Goal: Transaction & Acquisition: Obtain resource

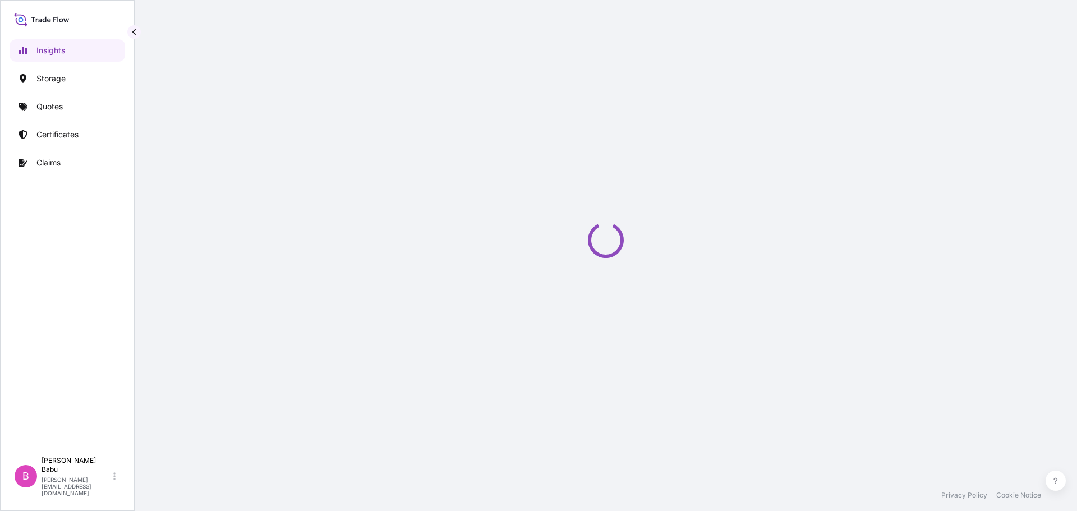
select select "2025"
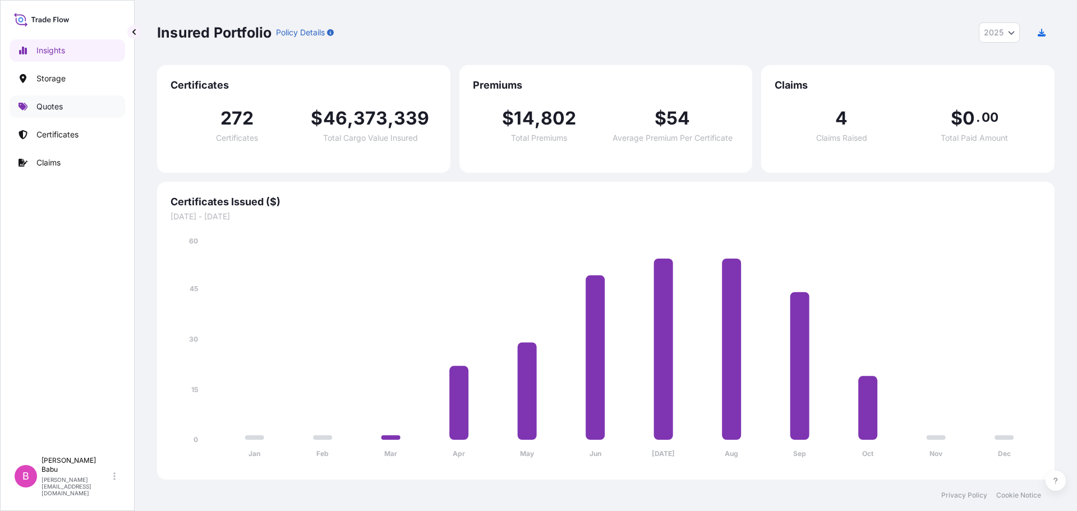
click at [66, 108] on link "Quotes" at bounding box center [68, 106] width 116 height 22
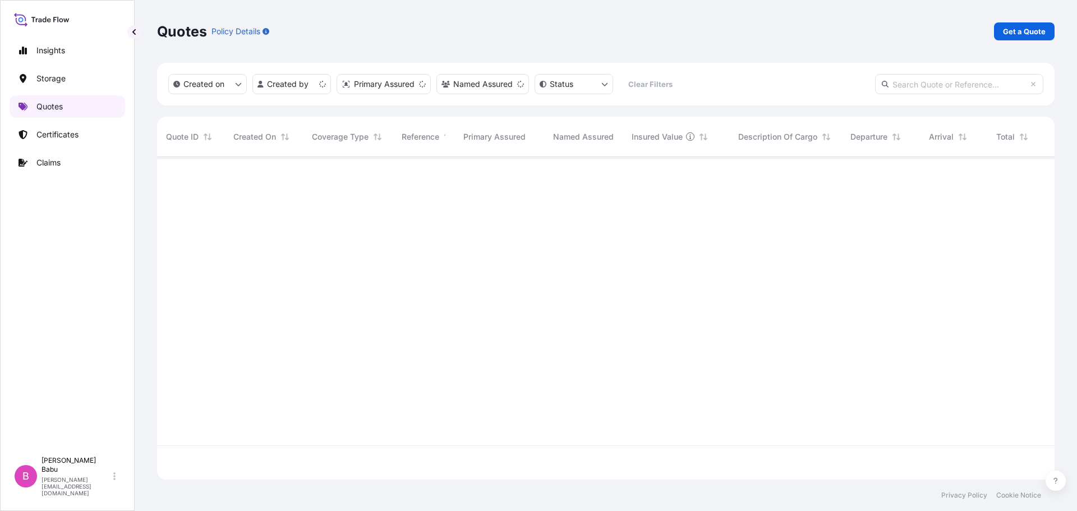
scroll to position [320, 889]
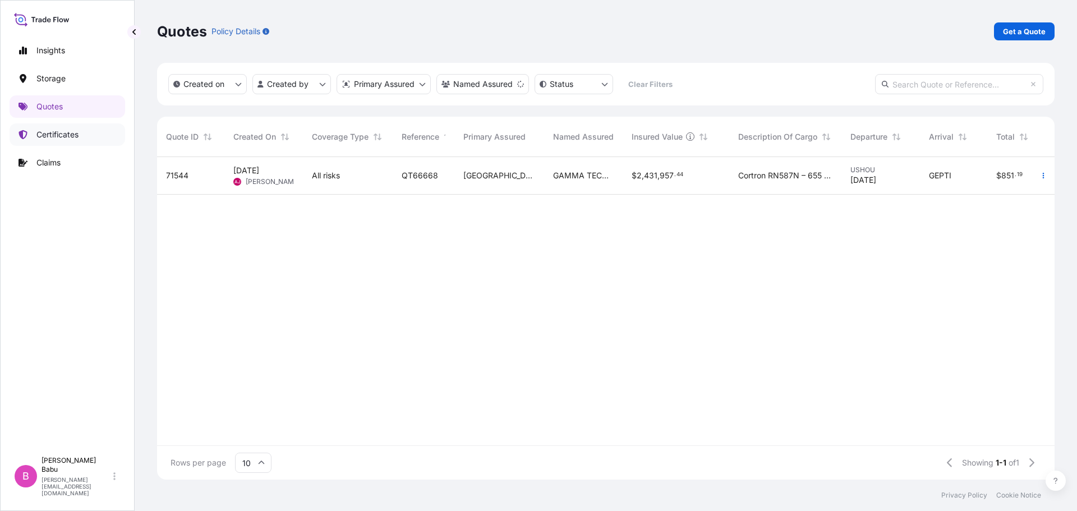
click at [63, 131] on p "Certificates" at bounding box center [57, 134] width 42 height 11
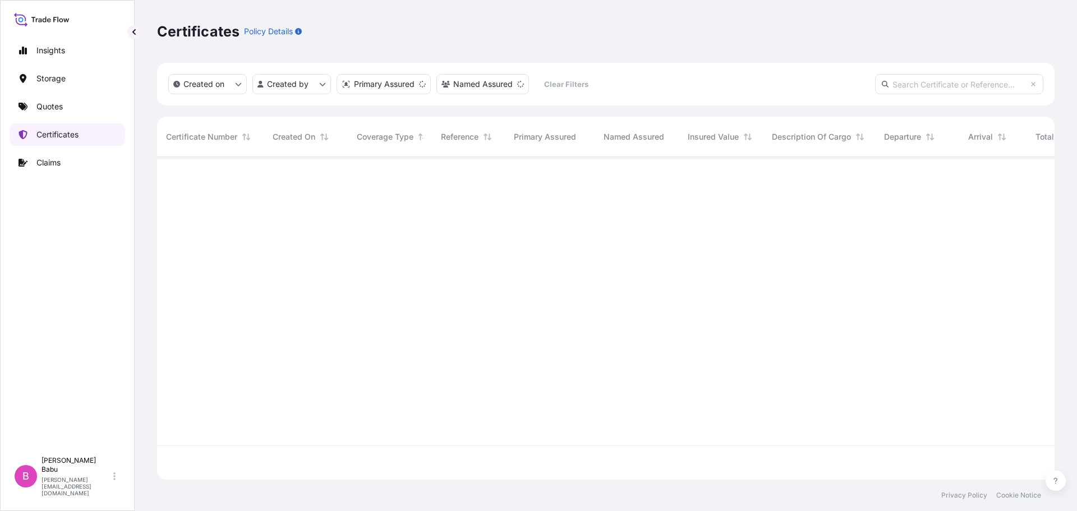
scroll to position [320, 889]
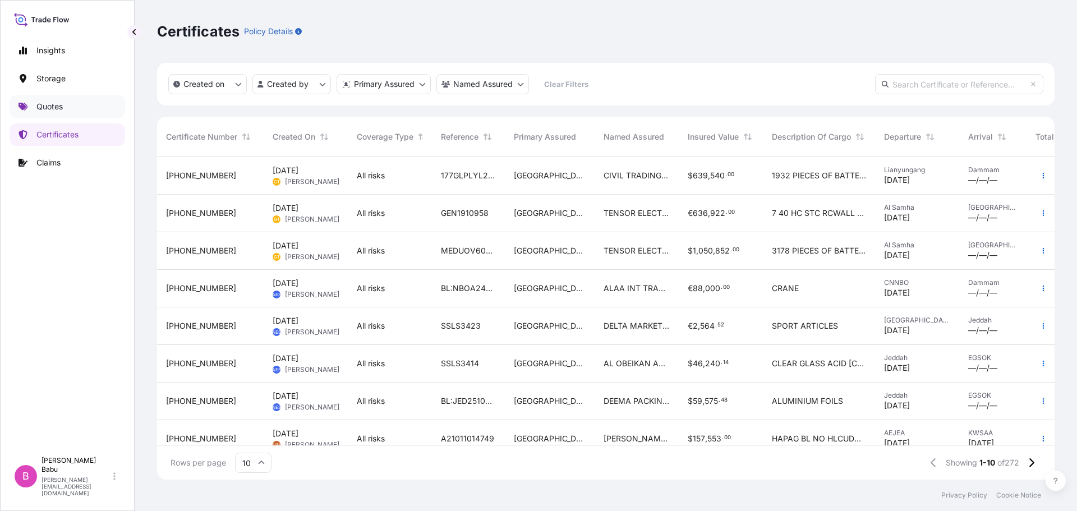
click at [58, 114] on link "Quotes" at bounding box center [68, 106] width 116 height 22
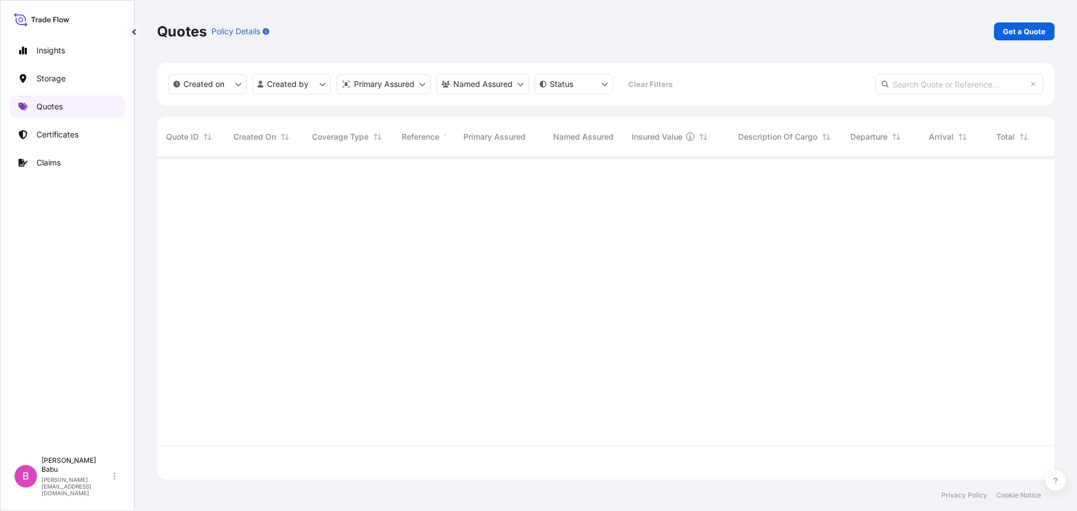
scroll to position [320, 889]
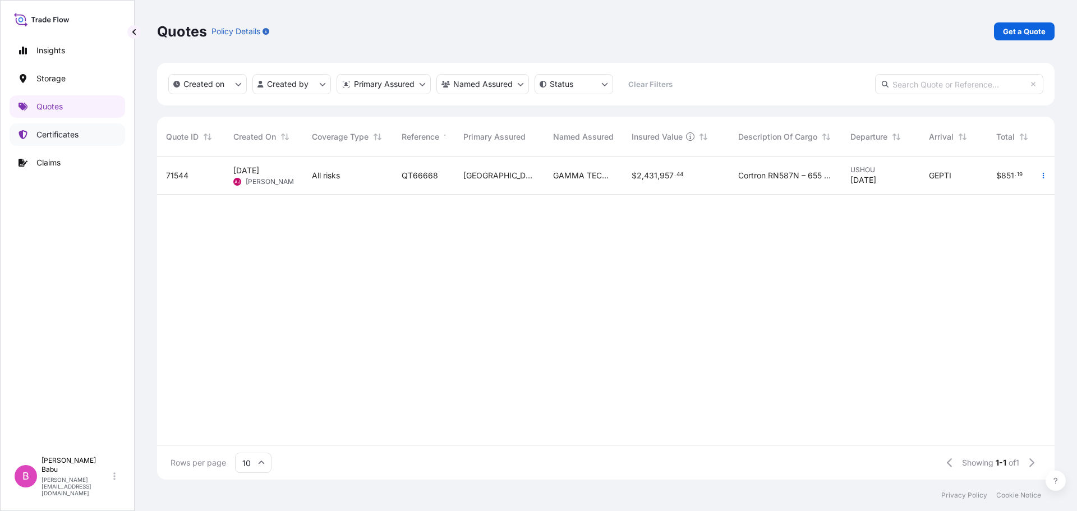
click at [57, 132] on p "Certificates" at bounding box center [57, 134] width 42 height 11
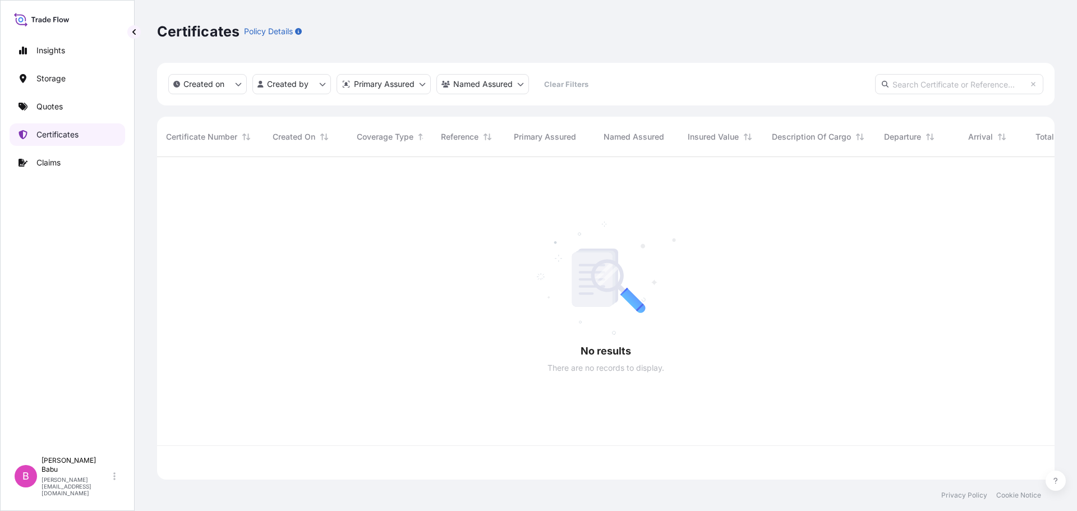
scroll to position [320, 889]
click at [58, 109] on p "Quotes" at bounding box center [49, 106] width 26 height 11
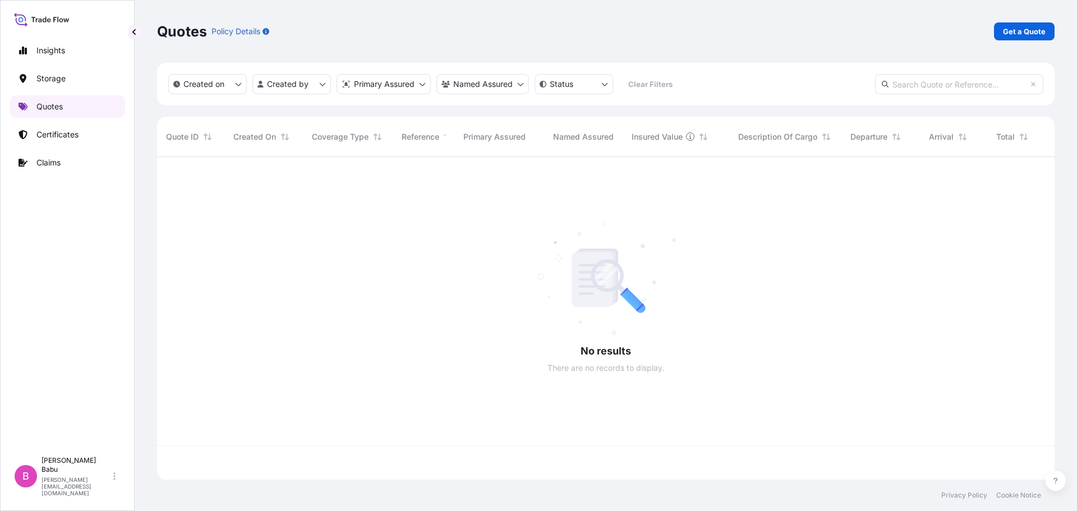
scroll to position [320, 889]
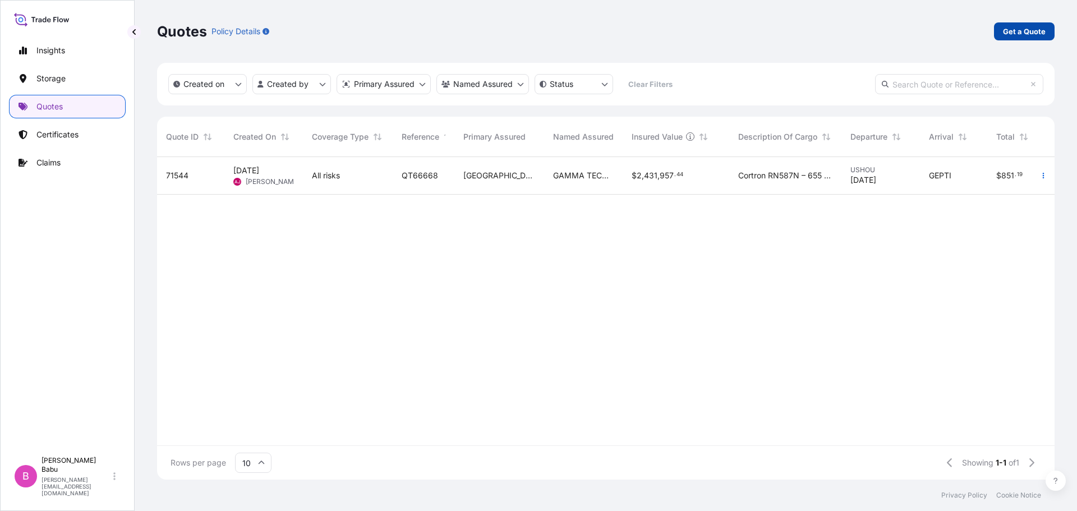
click at [1028, 31] on p "Get a Quote" at bounding box center [1024, 31] width 43 height 11
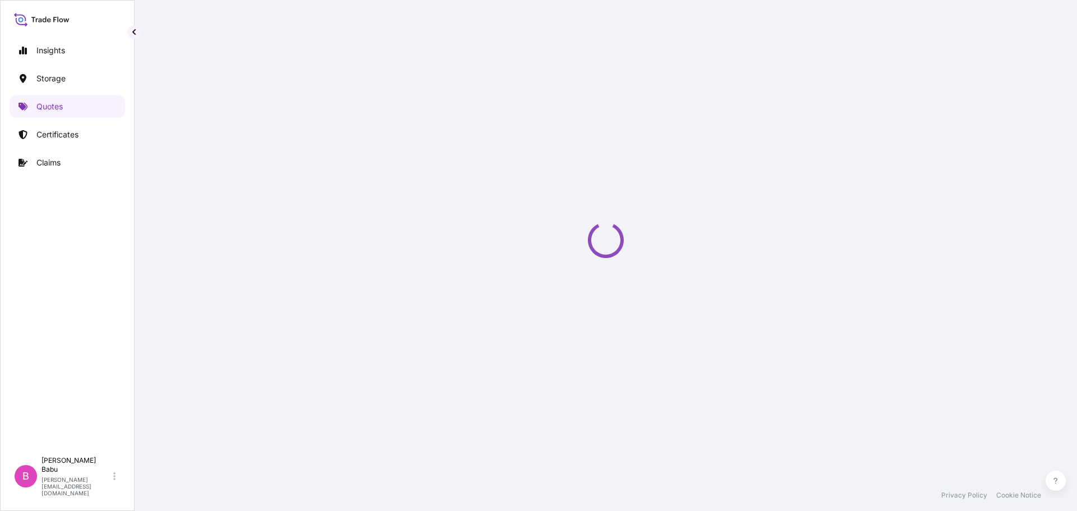
select select "Water"
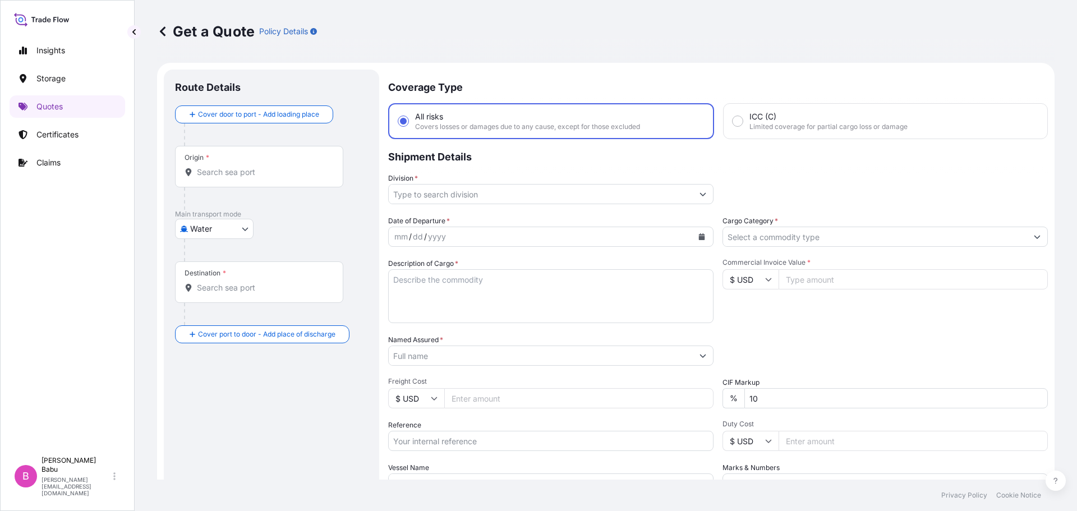
scroll to position [18, 0]
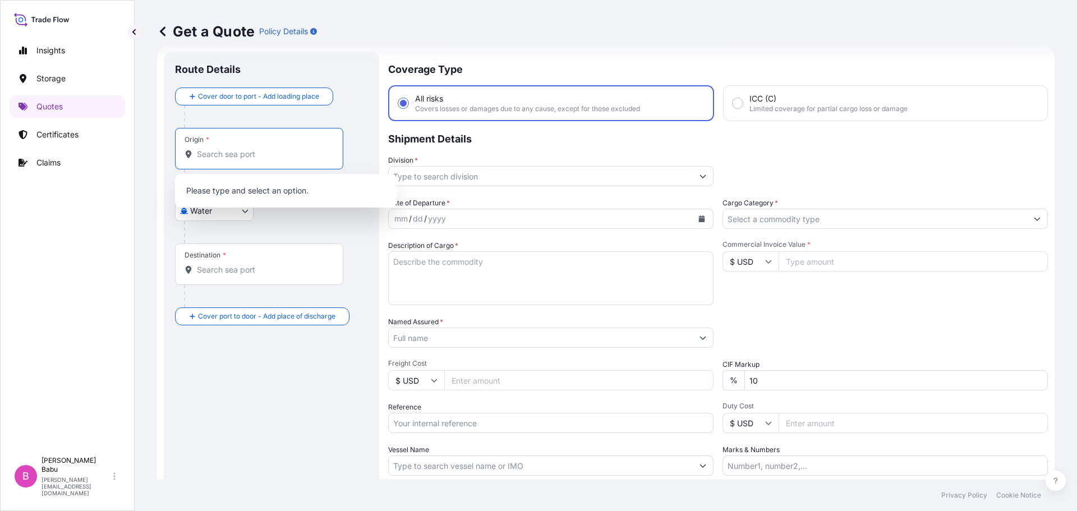
click at [239, 155] on input "Origin *" at bounding box center [263, 154] width 132 height 11
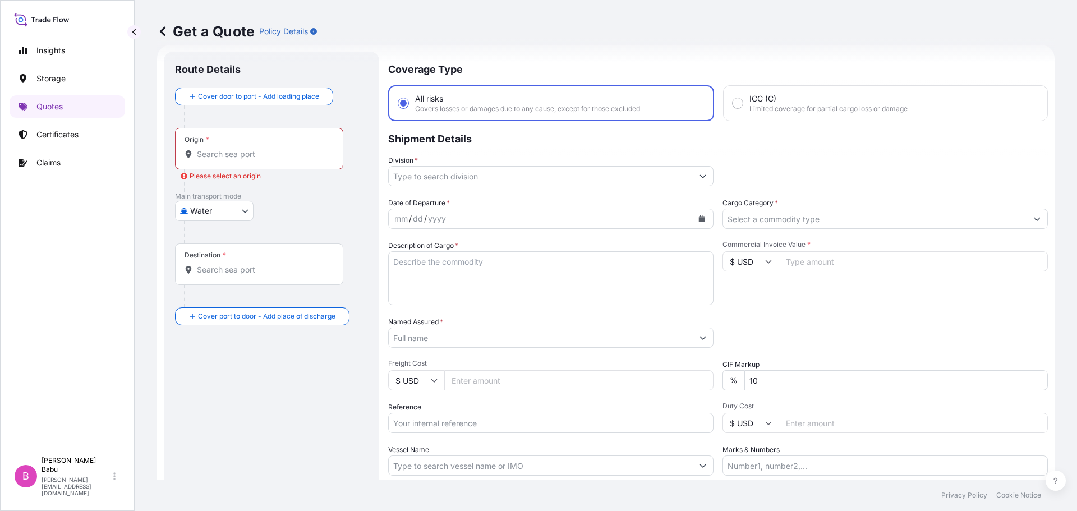
click at [239, 144] on div "Origin *" at bounding box center [259, 148] width 168 height 41
click at [239, 149] on input "Origin * Please select an origin" at bounding box center [263, 154] width 132 height 11
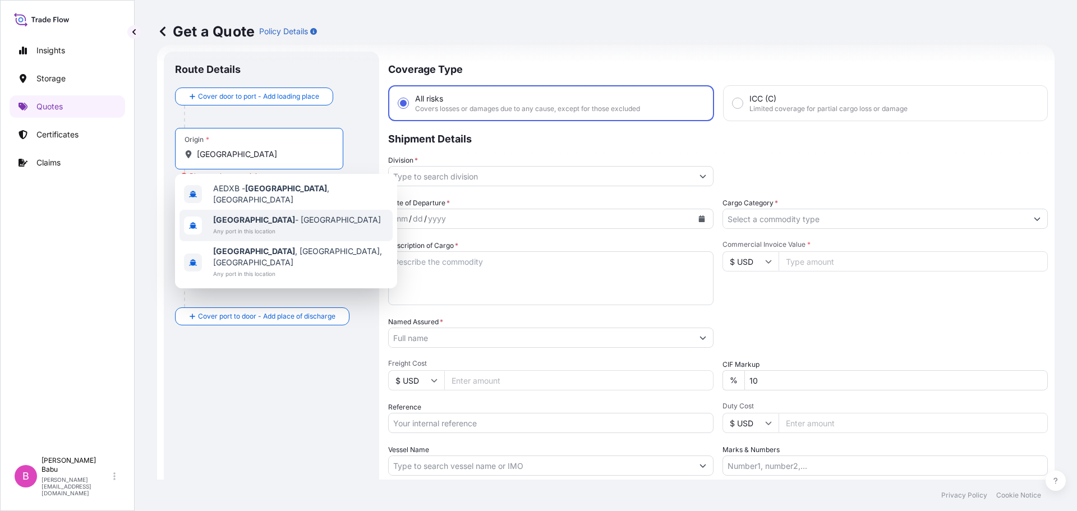
click at [312, 218] on span "[GEOGRAPHIC_DATA] - [GEOGRAPHIC_DATA]" at bounding box center [297, 219] width 168 height 11
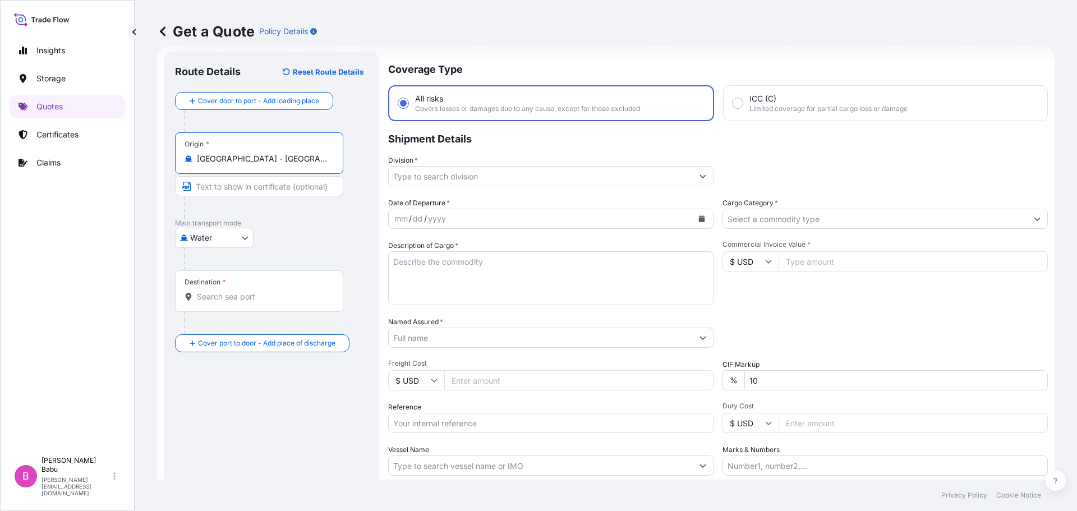
type input "[GEOGRAPHIC_DATA] - [GEOGRAPHIC_DATA]"
click at [229, 189] on input "Text to appear on certificate" at bounding box center [259, 186] width 168 height 20
type input "[GEOGRAPHIC_DATA]"
click at [222, 298] on input "Destination *" at bounding box center [263, 296] width 132 height 11
click at [218, 299] on input "Destination * Please select a destination" at bounding box center [263, 296] width 132 height 11
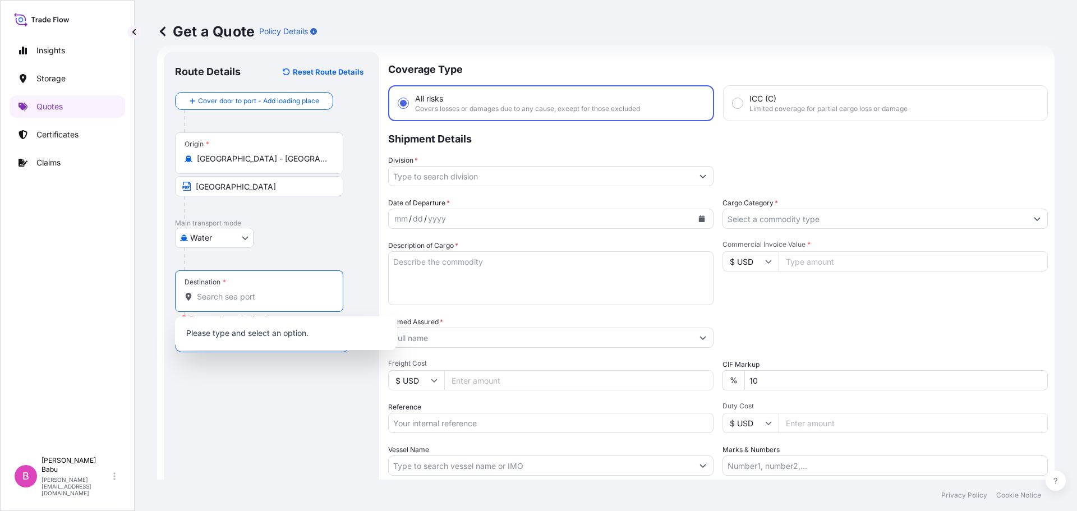
paste input "SYNTIUM 7000 HYBRID 0W-16 16X1L MATERIAL # 70735E17AE PO # 3300162964"
type input "SYNTIUM 7000 HYBRID 0W-16 16X1L MATERIAL # 70735E17AE PO # 3300162964"
click at [628, 139] on p "Shipment Details" at bounding box center [717, 138] width 659 height 34
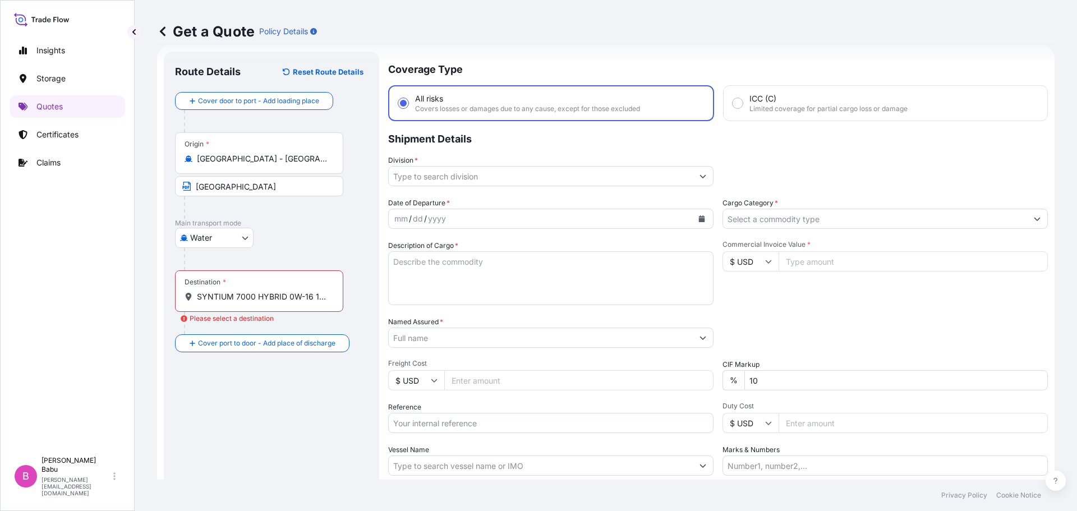
click at [601, 177] on input "Division *" at bounding box center [541, 176] width 304 height 20
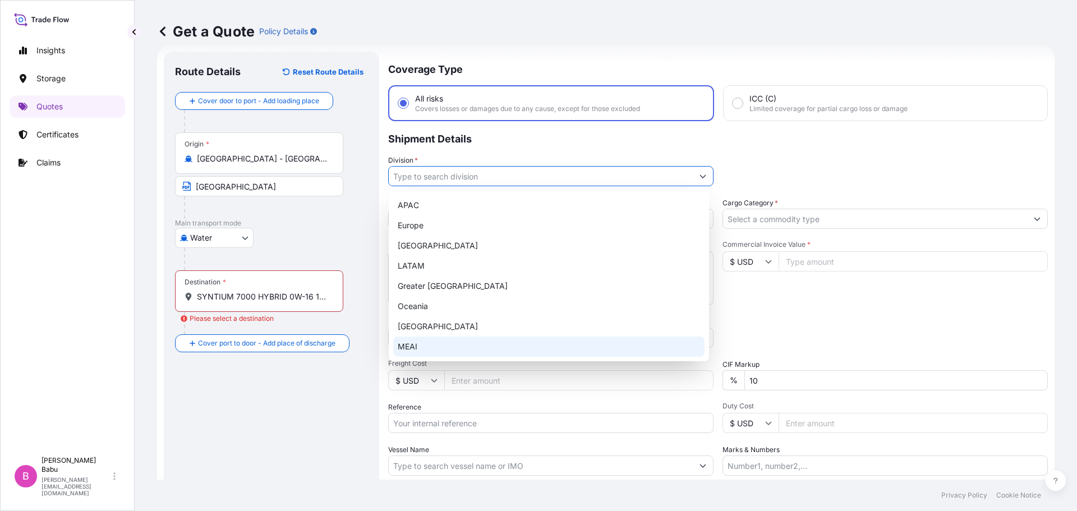
click at [427, 341] on div "MEAI" at bounding box center [548, 346] width 311 height 20
type input "MEAI"
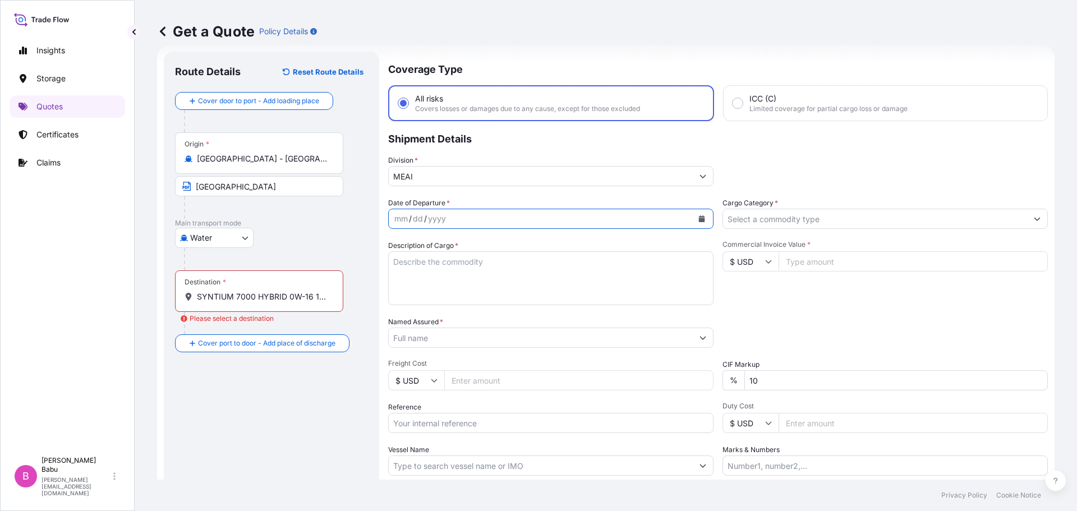
click at [693, 216] on button "Calendar" at bounding box center [702, 219] width 18 height 18
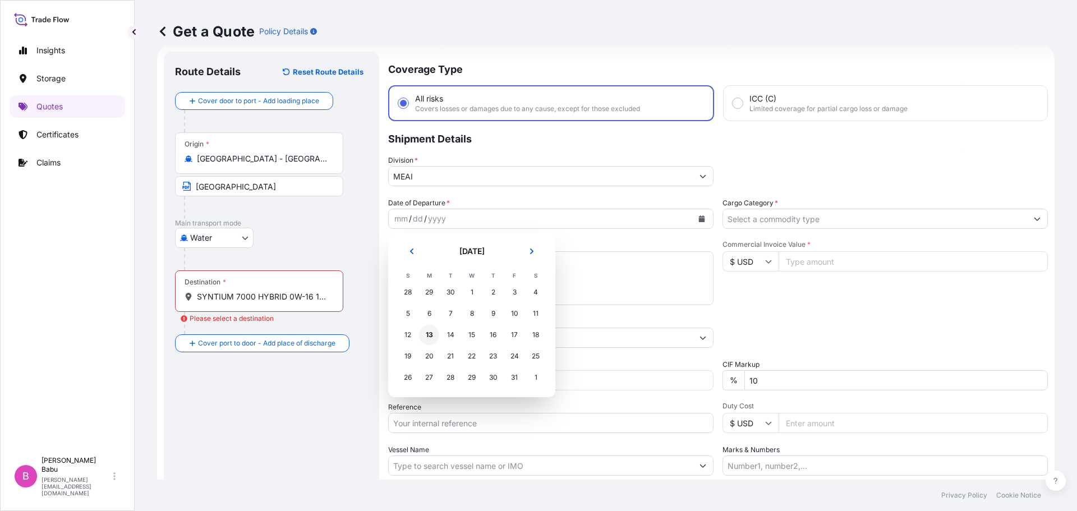
click at [427, 335] on div "13" at bounding box center [429, 335] width 20 height 20
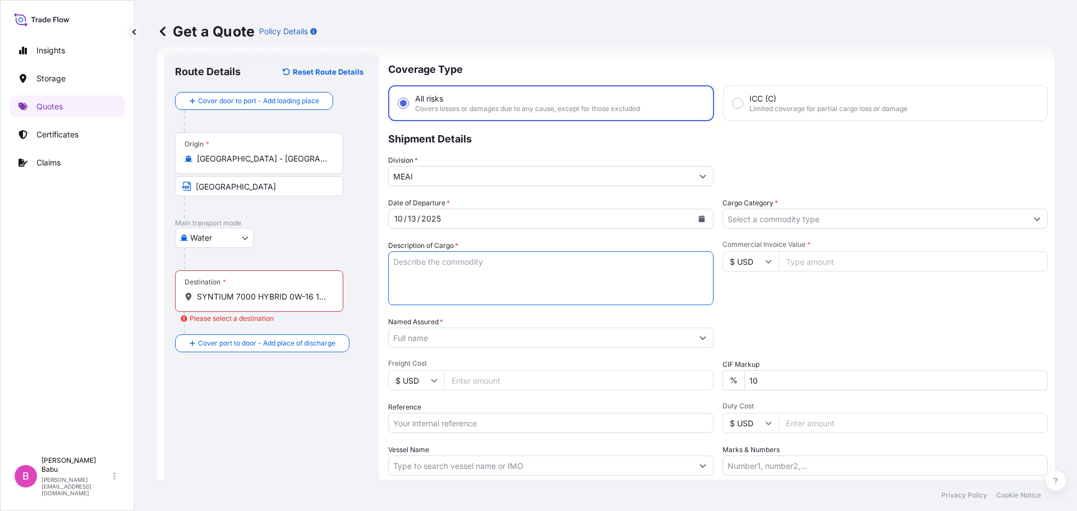
click at [437, 268] on textarea "Description of Cargo *" at bounding box center [550, 278] width 325 height 54
paste textarea "SYNTIUM 7000 HYBRID 0W-16 16X1L MATERIAL # 70735E17AE PO # 3300162964"
type textarea "SYNTIUM 7000 HYBRID 0W-16 16X1L MATERIAL # 70735E17AE PO # 3300162964"
click at [794, 223] on input "Cargo Category *" at bounding box center [875, 219] width 304 height 20
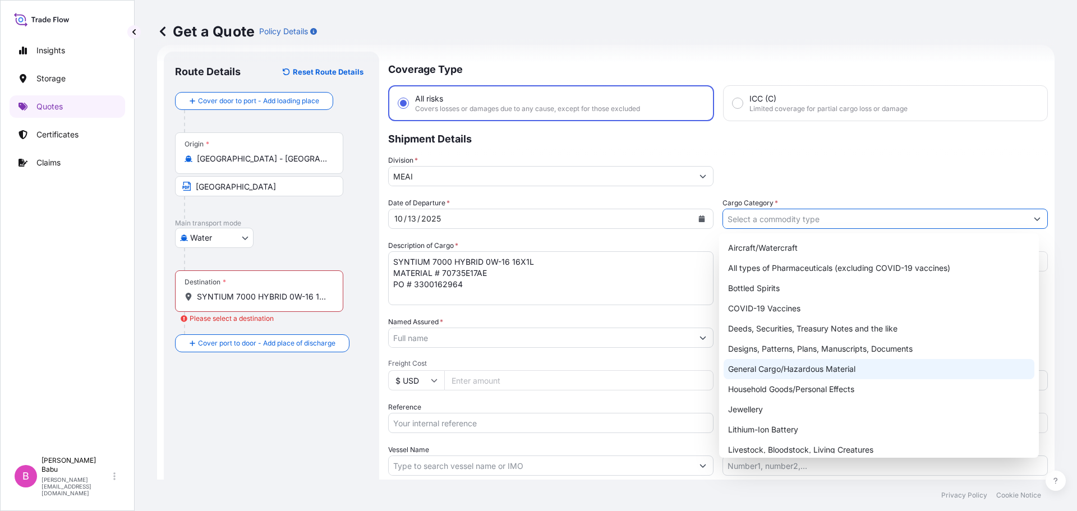
click at [772, 374] on div "General Cargo/Hazardous Material" at bounding box center [878, 369] width 311 height 20
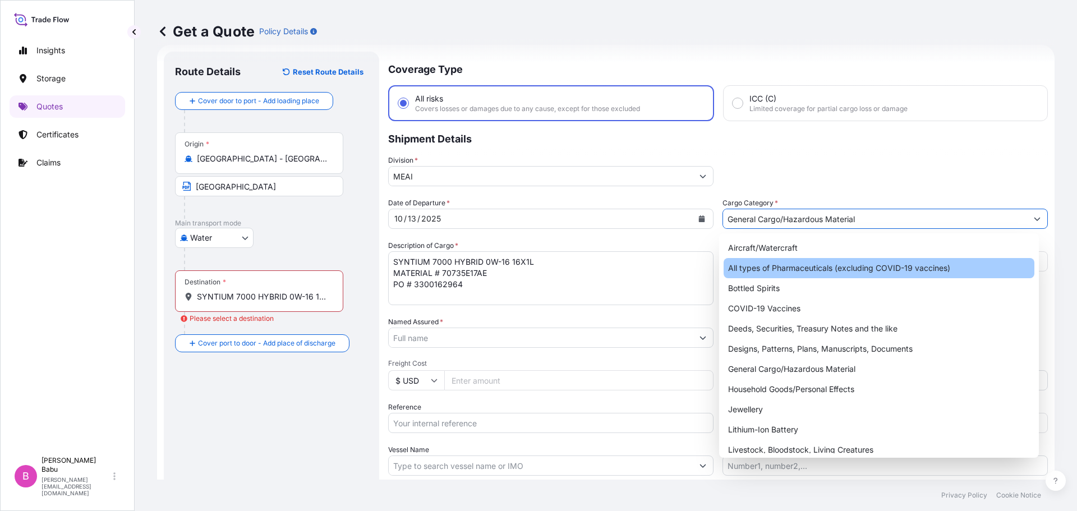
type input "All types of Pharmaceuticals (excluding COVID-19 vaccines)"
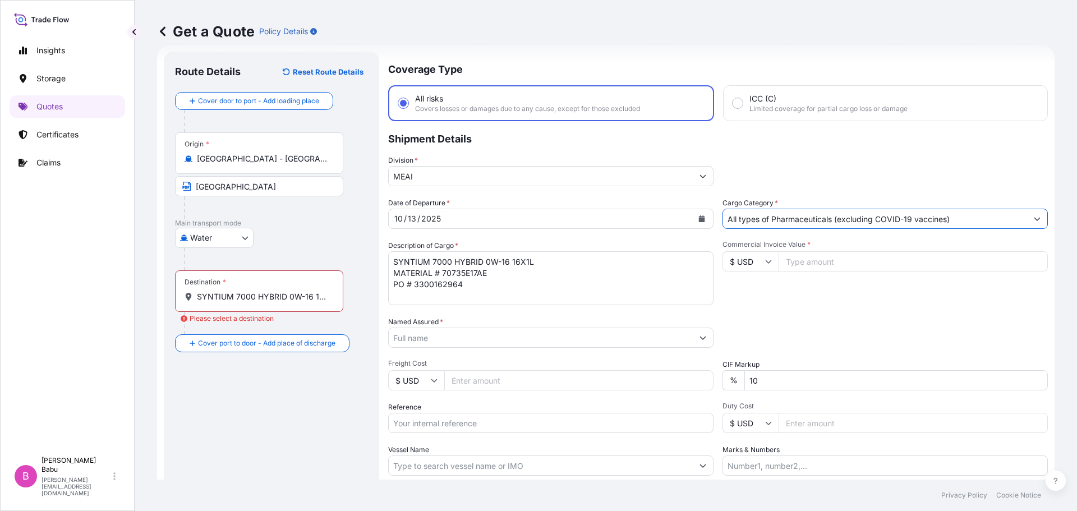
click at [826, 261] on input "Commercial Invoice Value *" at bounding box center [912, 261] width 269 height 20
click at [799, 263] on input "2213.32" at bounding box center [912, 261] width 269 height 20
type input "22132.32"
click at [731, 317] on div "Packing Category Type to search a container mode Please select a primary mode o…" at bounding box center [884, 331] width 325 height 31
click at [698, 338] on button "Show suggestions" at bounding box center [703, 338] width 20 height 20
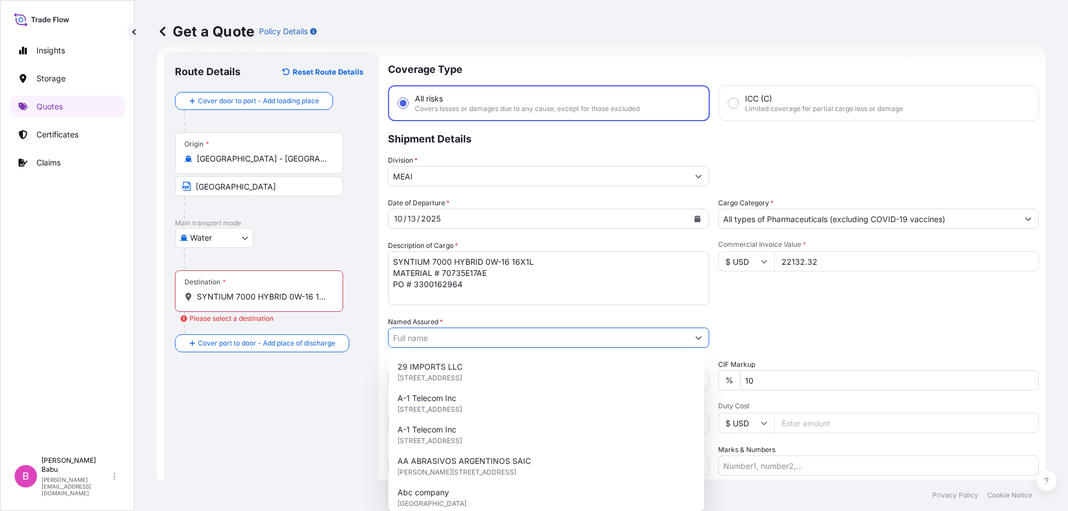
click at [626, 338] on input "Named Assured *" at bounding box center [539, 338] width 300 height 20
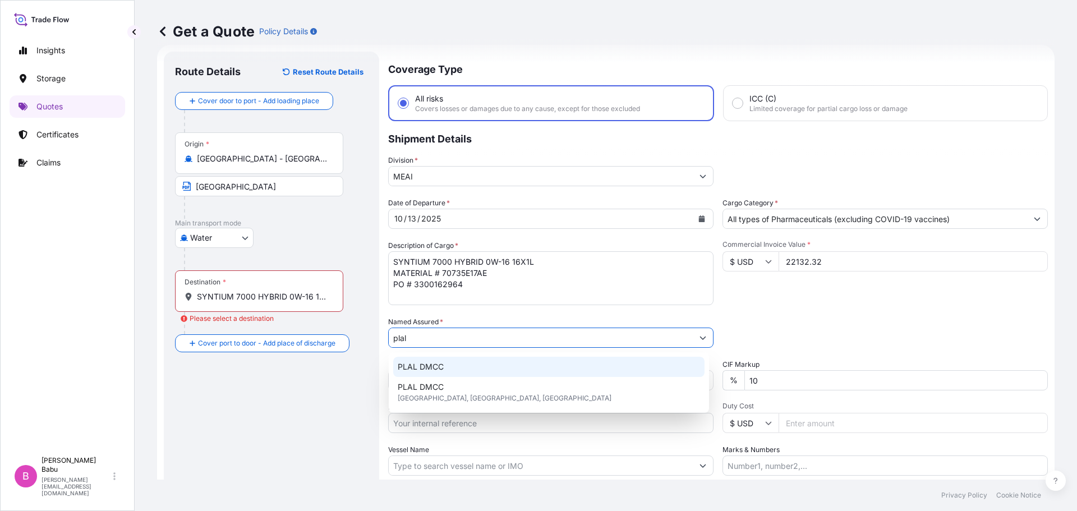
click at [418, 371] on span "PLAL DMCC" at bounding box center [421, 366] width 46 height 11
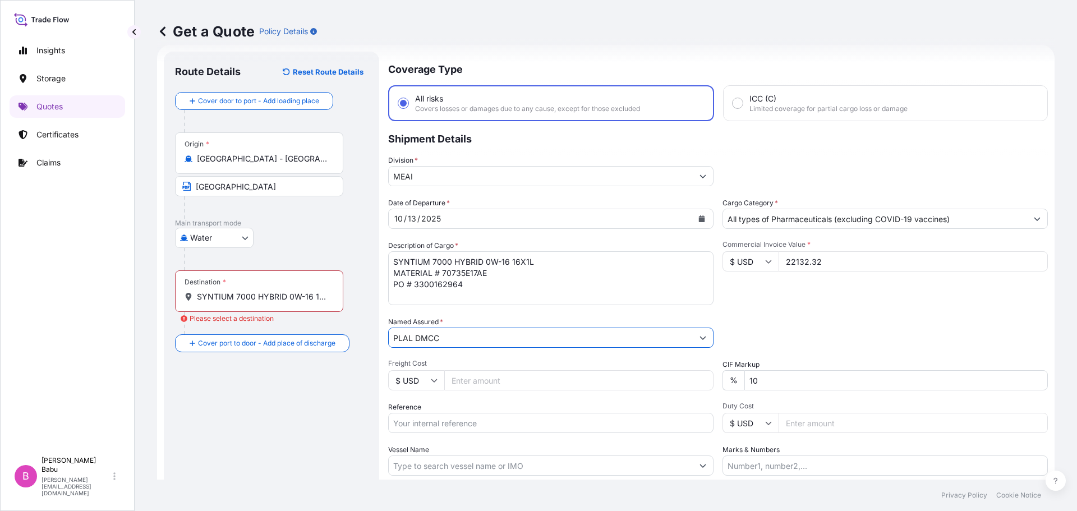
type input "PLAL DMCC"
click at [461, 402] on div "Reference" at bounding box center [550, 417] width 325 height 31
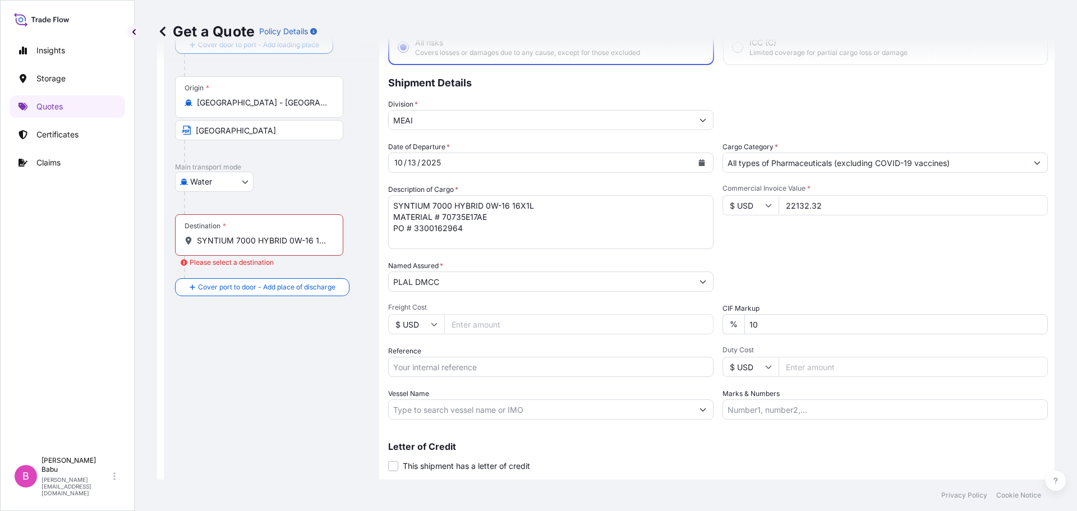
click at [488, 321] on input "Freight Cost" at bounding box center [578, 324] width 269 height 20
type input "3000"
click at [523, 373] on input "Reference" at bounding box center [550, 367] width 325 height 20
click at [423, 366] on input "Reference" at bounding box center [550, 367] width 325 height 20
paste input "QT66894"
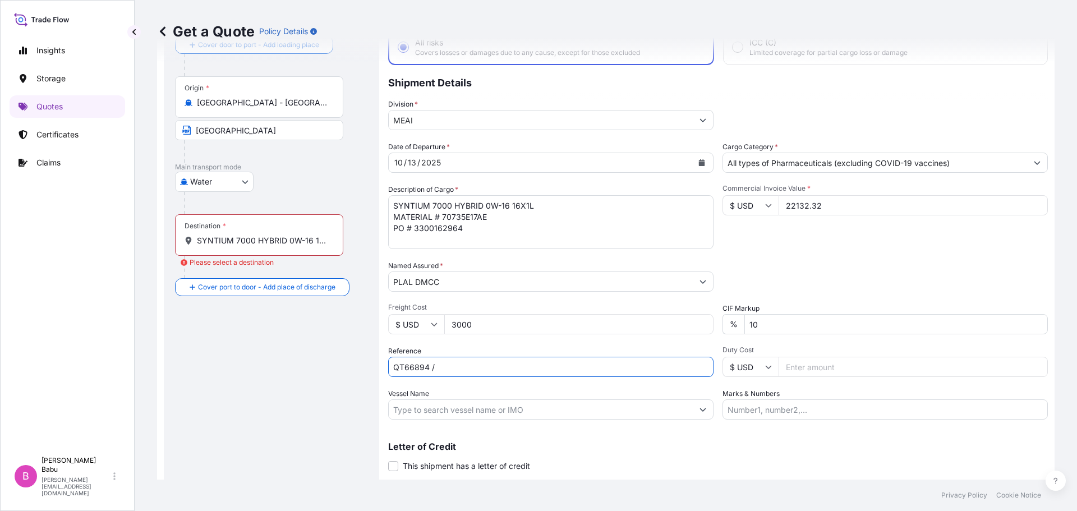
click at [472, 362] on input "QT66894 /" at bounding box center [550, 367] width 325 height 20
paste input "A13141106625"
type input "QT66894 / A13141106625"
click at [576, 389] on div "Vessel Name" at bounding box center [550, 403] width 325 height 31
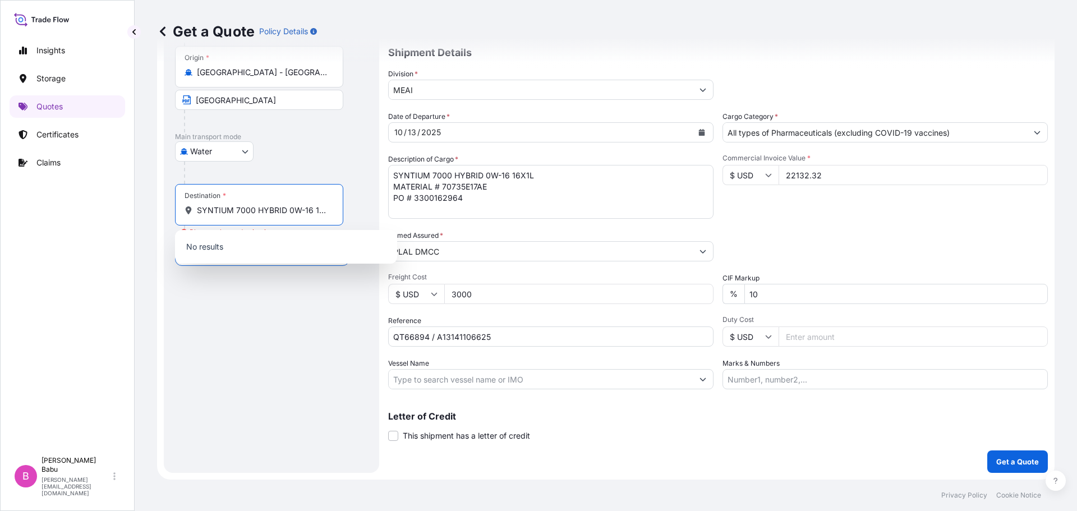
scroll to position [0, 171]
drag, startPoint x: 197, startPoint y: 210, endPoint x: 344, endPoint y: 210, distance: 146.4
click at [344, 210] on div "Destination * SYNTIUM 7000 HYBRID 0W-16 16X1L MATERIAL # 70735E17AE PO # 330016…" at bounding box center [271, 216] width 193 height 64
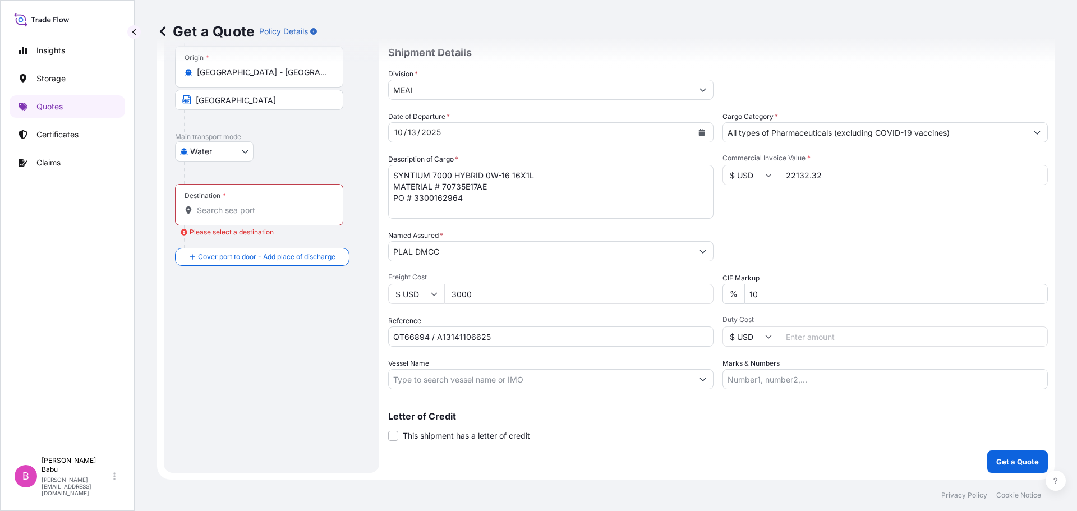
click at [224, 213] on input "Destination * Please select a destination" at bounding box center [263, 210] width 132 height 11
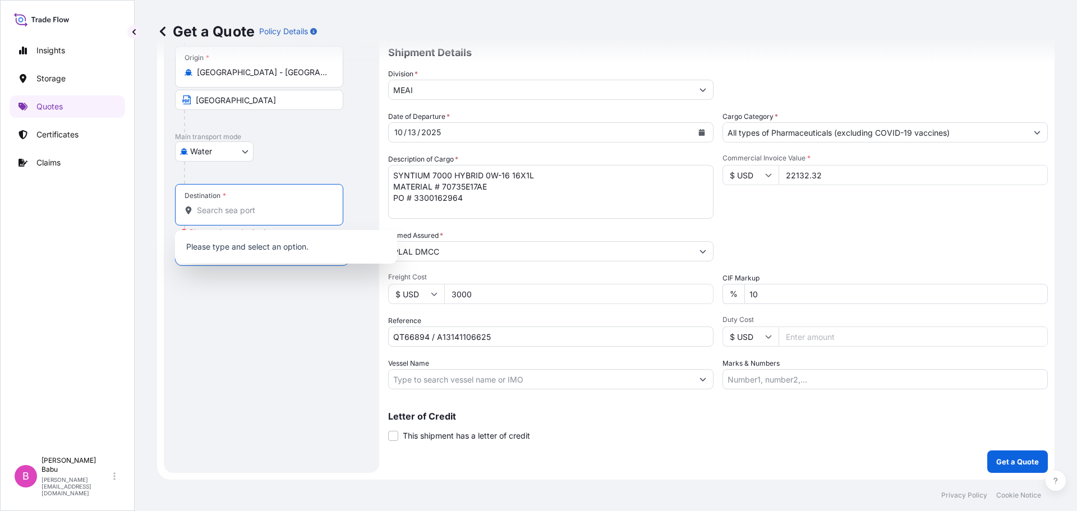
type input "q"
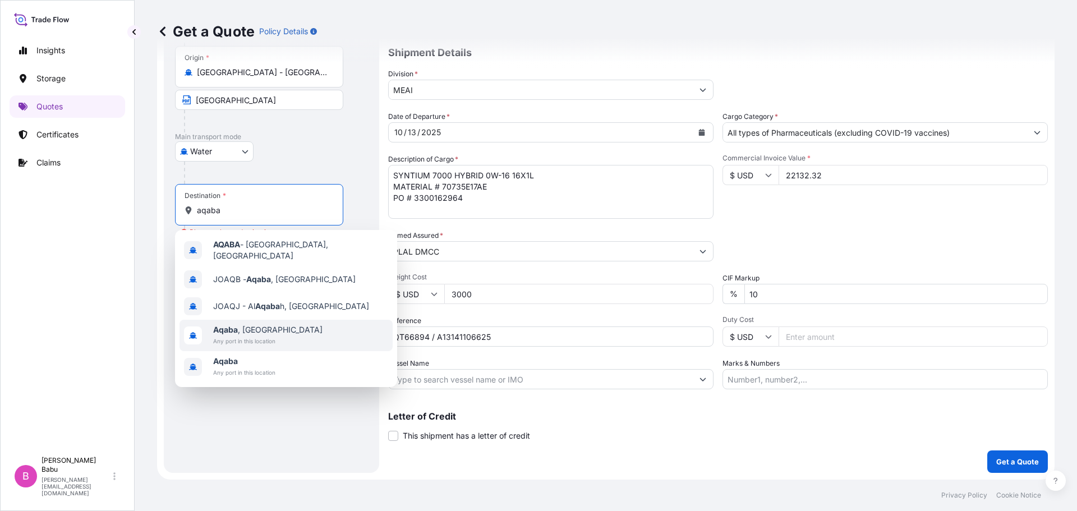
click at [233, 335] on span "Any port in this location" at bounding box center [267, 340] width 109 height 11
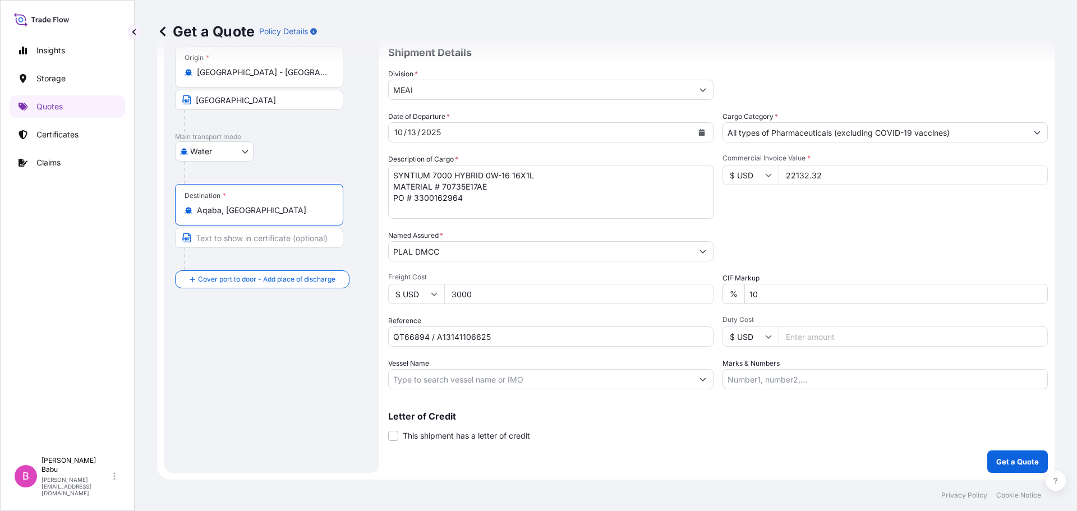
type input "Aqaba, [GEOGRAPHIC_DATA]"
click at [506, 373] on input "Vessel Name" at bounding box center [541, 379] width 304 height 20
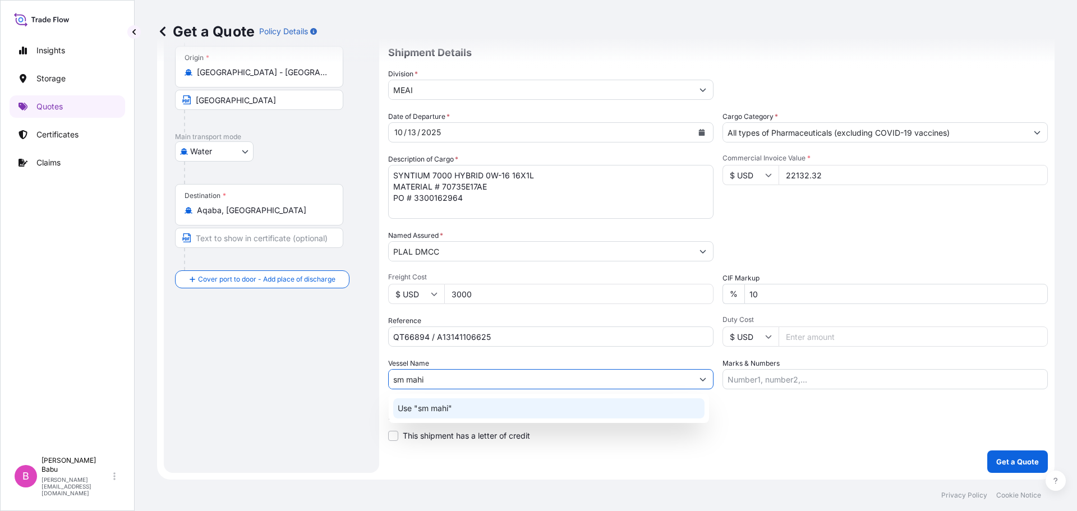
drag, startPoint x: 406, startPoint y: 380, endPoint x: 390, endPoint y: 379, distance: 16.3
click at [390, 379] on input "sm mahi" at bounding box center [541, 379] width 304 height 20
click at [407, 377] on input "SMMAHI" at bounding box center [541, 379] width 304 height 20
type input "SM MAHI"
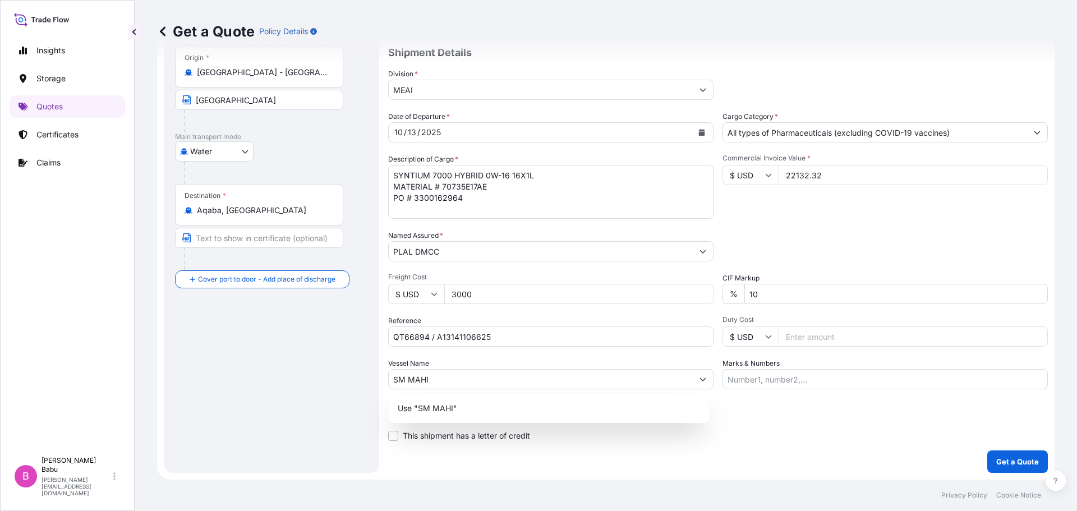
click at [768, 430] on div "Letter of Credit This shipment has a letter of credit Letter of credit * Letter…" at bounding box center [717, 427] width 659 height 30
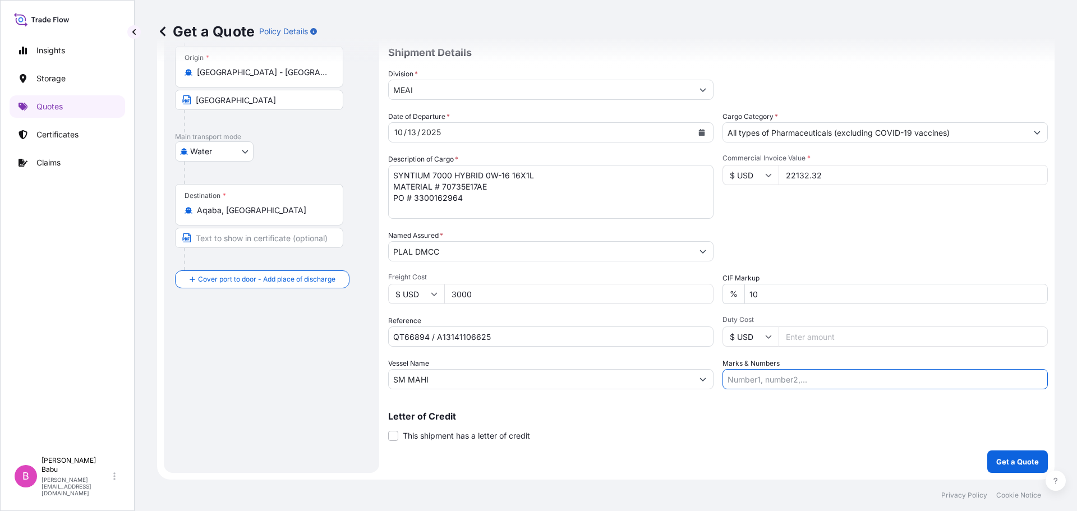
click at [784, 380] on input "Marks & Numbers" at bounding box center [884, 379] width 325 height 20
click at [999, 467] on button "Get a Quote" at bounding box center [1017, 461] width 61 height 22
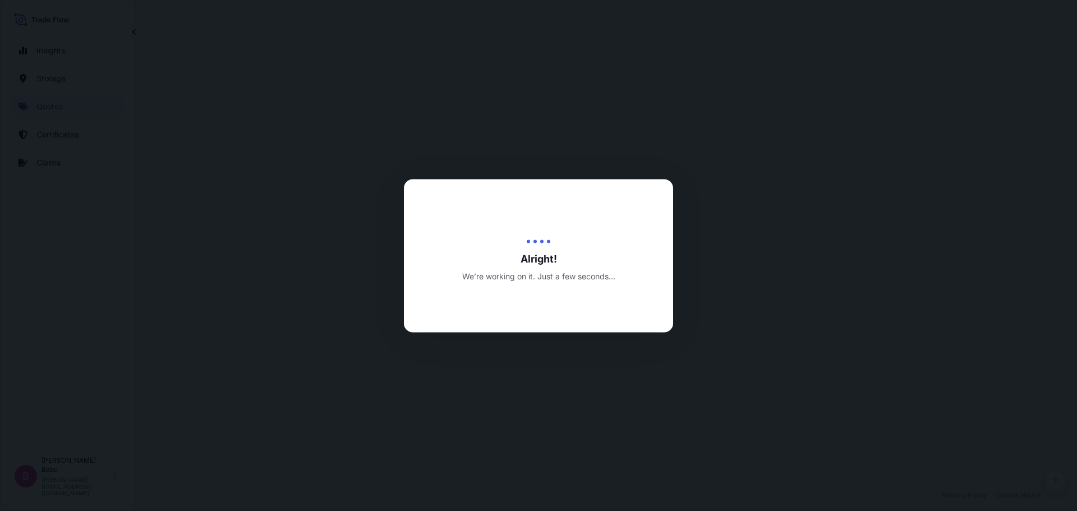
select select "Water"
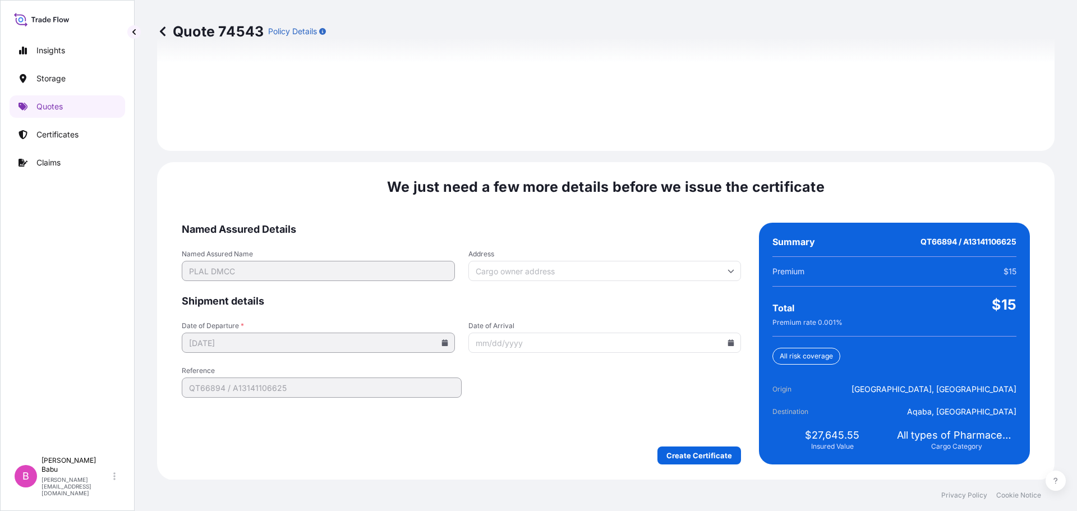
scroll to position [1615, 0]
click at [633, 270] on input "Address" at bounding box center [604, 270] width 273 height 20
click at [489, 224] on span "Named Assured Details" at bounding box center [461, 228] width 559 height 13
click at [516, 270] on input "Address" at bounding box center [604, 270] width 273 height 20
paste input "ALMAS [STREET_ADDRESS][DOMAIN_NAME]"
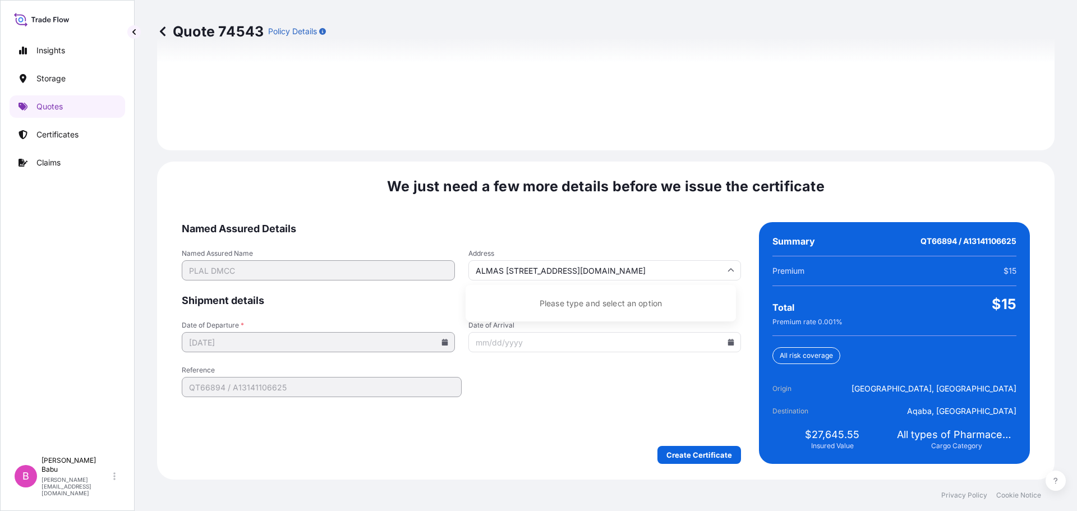
scroll to position [0, 169]
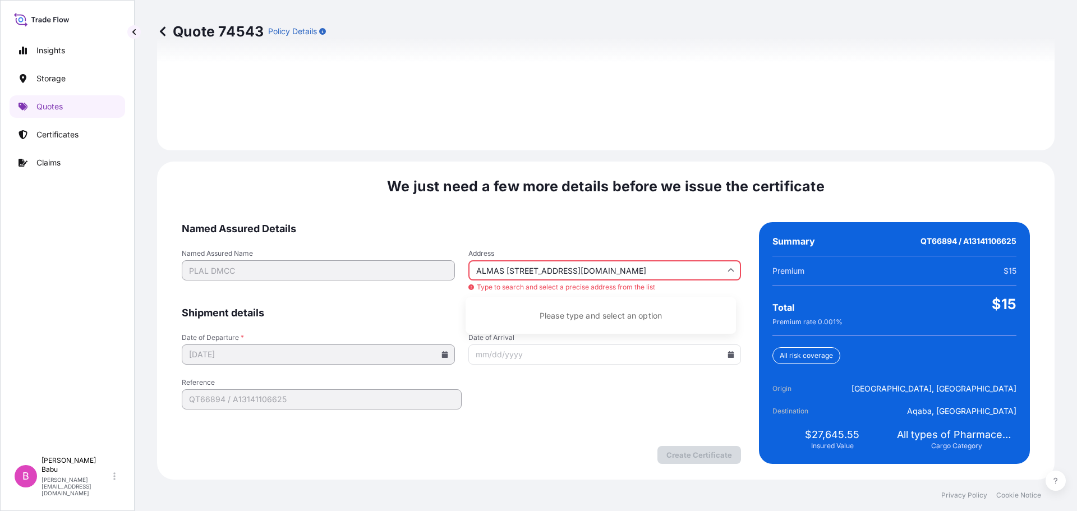
click at [555, 315] on div "Please type and select an option" at bounding box center [600, 315] width 261 height 27
click at [597, 389] on form "Named Assured Details Named Assured Name PLAL DMCC Address ALMAS [STREET_ADDRES…" at bounding box center [461, 343] width 559 height 242
click at [629, 219] on div "We just need a few more details before we issue the certificate Named Assured D…" at bounding box center [605, 321] width 897 height 318
drag, startPoint x: 469, startPoint y: 269, endPoint x: 553, endPoint y: 267, distance: 83.6
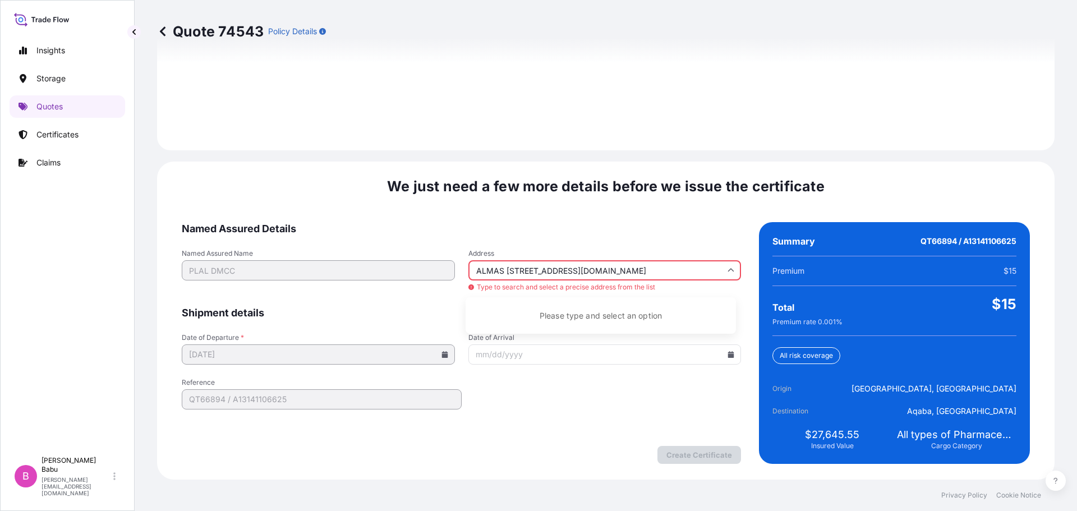
click at [553, 267] on input "ALMAS [STREET_ADDRESS][DOMAIN_NAME]" at bounding box center [604, 270] width 273 height 20
click at [574, 317] on div "Please type and select an option" at bounding box center [600, 315] width 261 height 27
click at [531, 334] on span "Date of Arrival" at bounding box center [604, 337] width 273 height 9
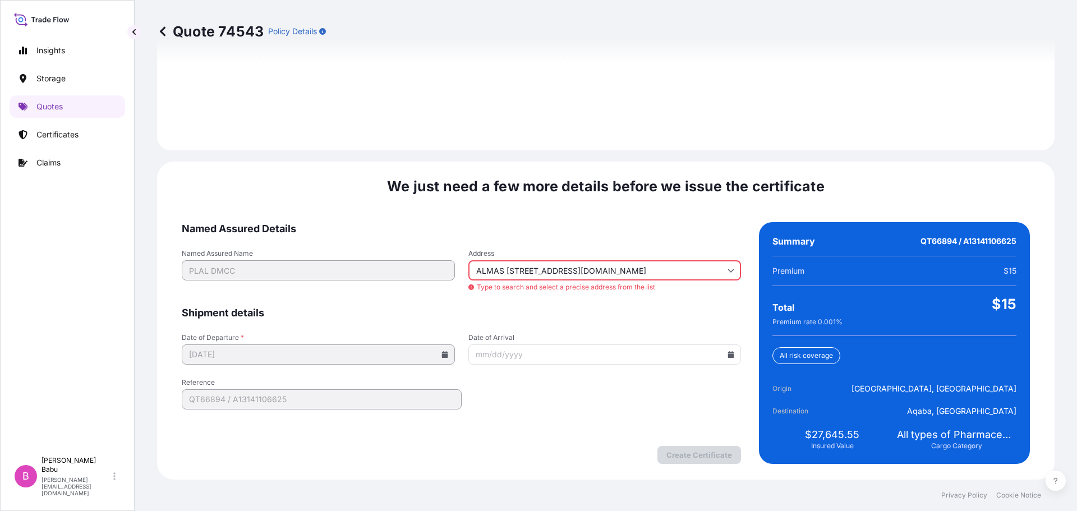
click at [531, 344] on input "Date of Arrival" at bounding box center [604, 354] width 273 height 20
click at [631, 270] on input "ALMAS [STREET_ADDRESS][DOMAIN_NAME]" at bounding box center [604, 270] width 273 height 20
type input "A"
type input "P"
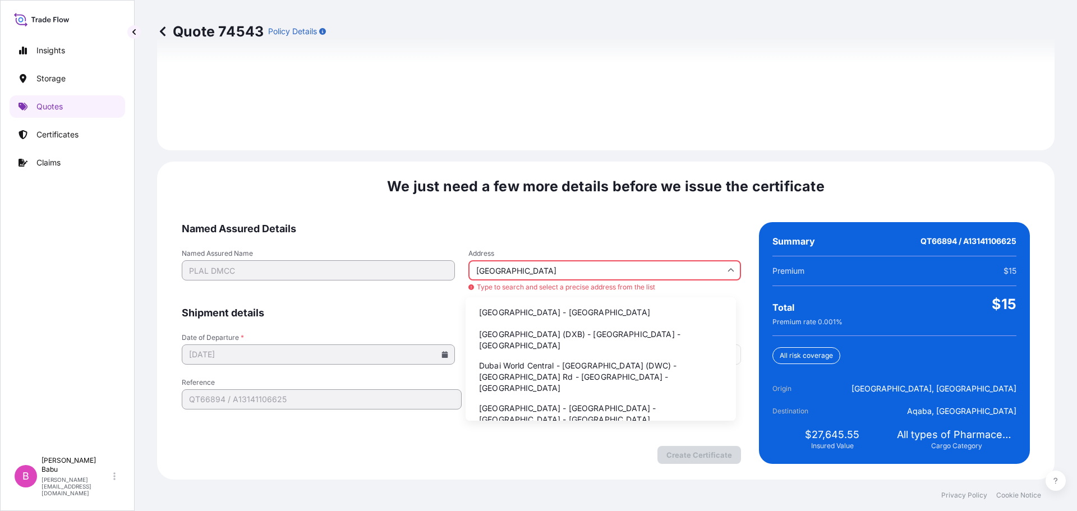
click at [545, 311] on li "[GEOGRAPHIC_DATA] - [GEOGRAPHIC_DATA]" at bounding box center [600, 312] width 261 height 21
type input "[GEOGRAPHIC_DATA] - [GEOGRAPHIC_DATA]"
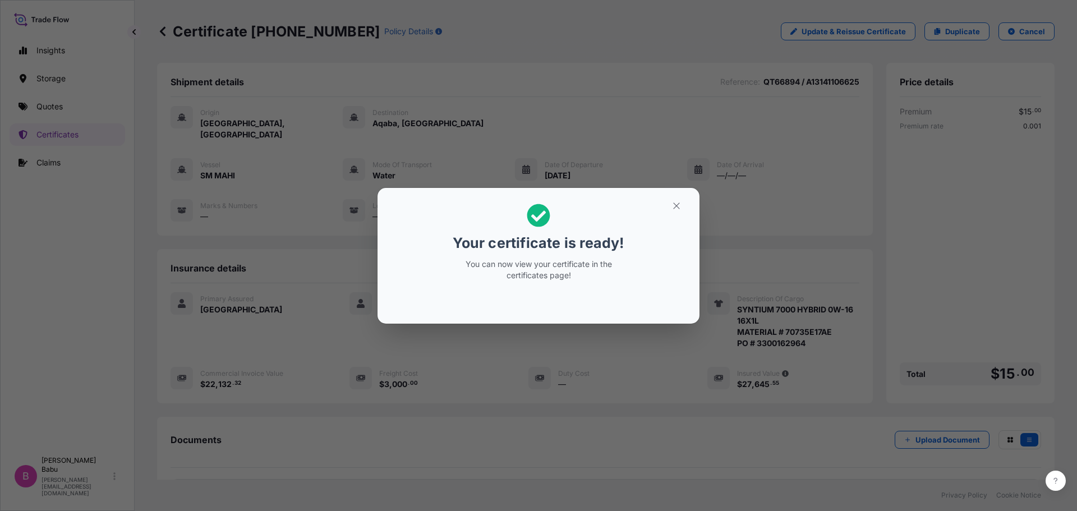
click at [542, 218] on icon at bounding box center [538, 215] width 23 height 23
click at [541, 218] on icon at bounding box center [538, 215] width 23 height 23
click at [681, 208] on icon "button" at bounding box center [676, 206] width 10 height 10
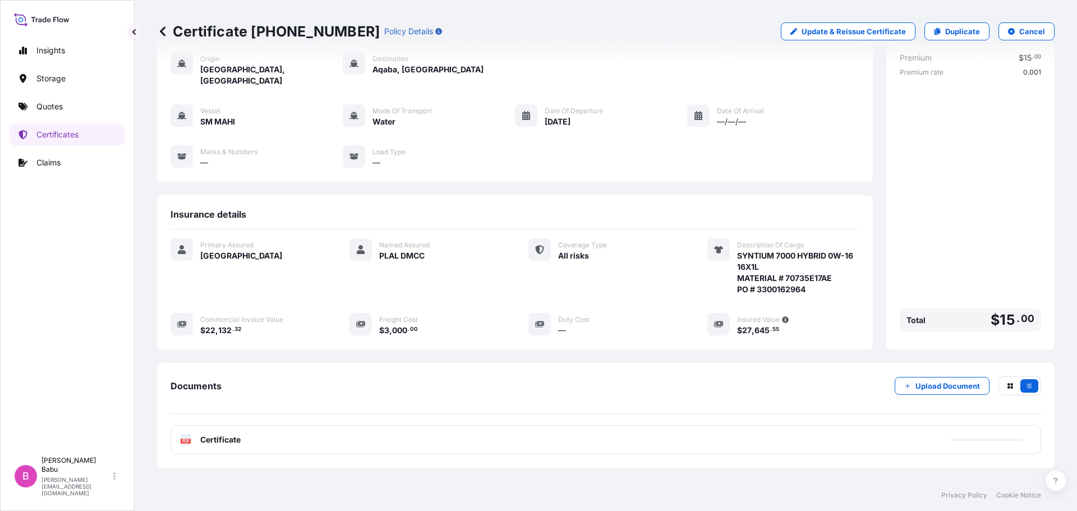
scroll to position [101, 0]
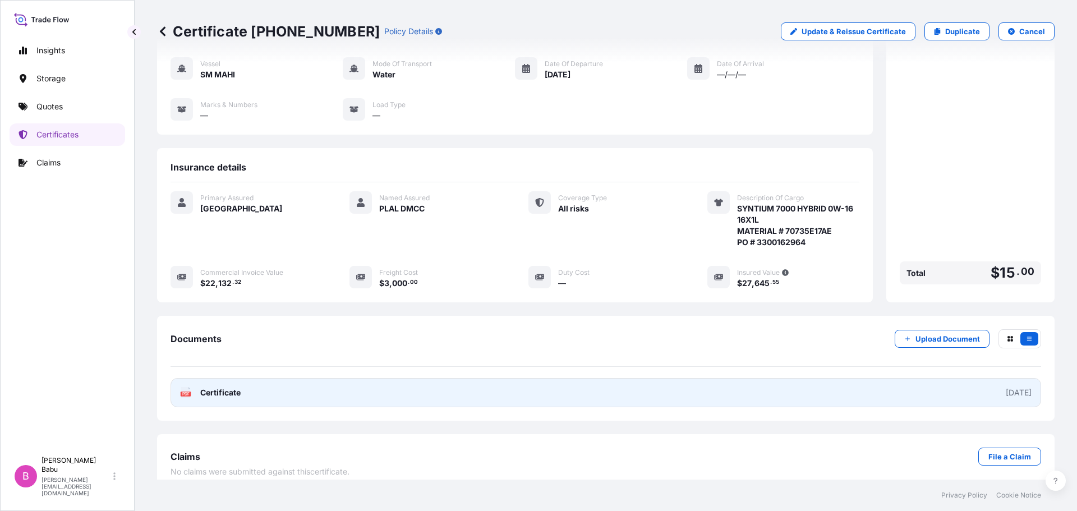
click at [962, 384] on link "PDF Certificate [DATE]" at bounding box center [605, 392] width 870 height 29
